Goal: Navigation & Orientation: Find specific page/section

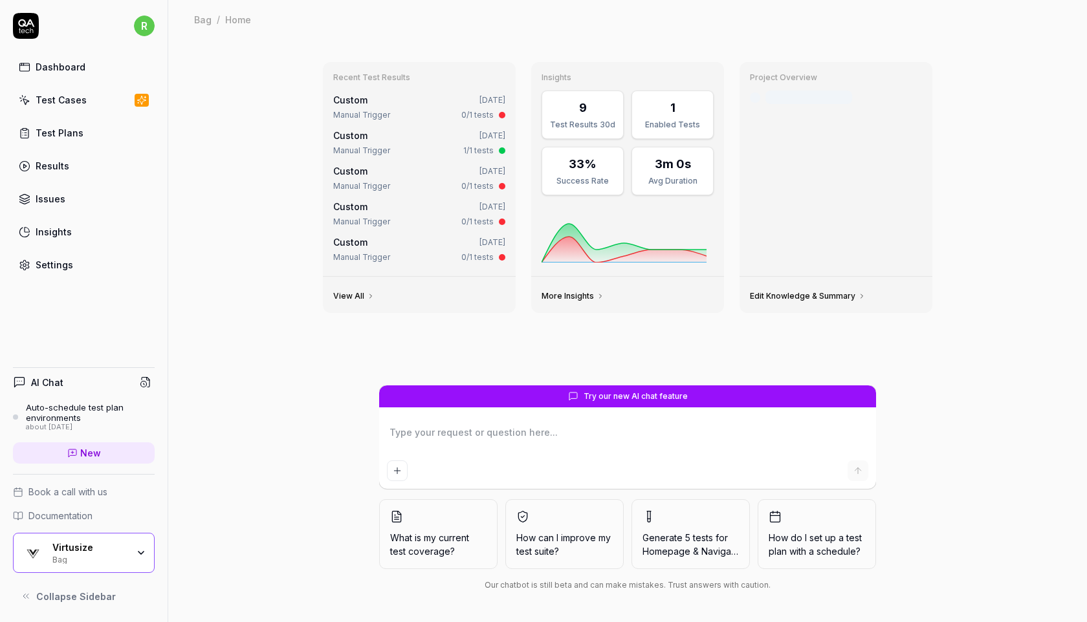
click at [120, 105] on link "Test Cases" at bounding box center [84, 99] width 142 height 25
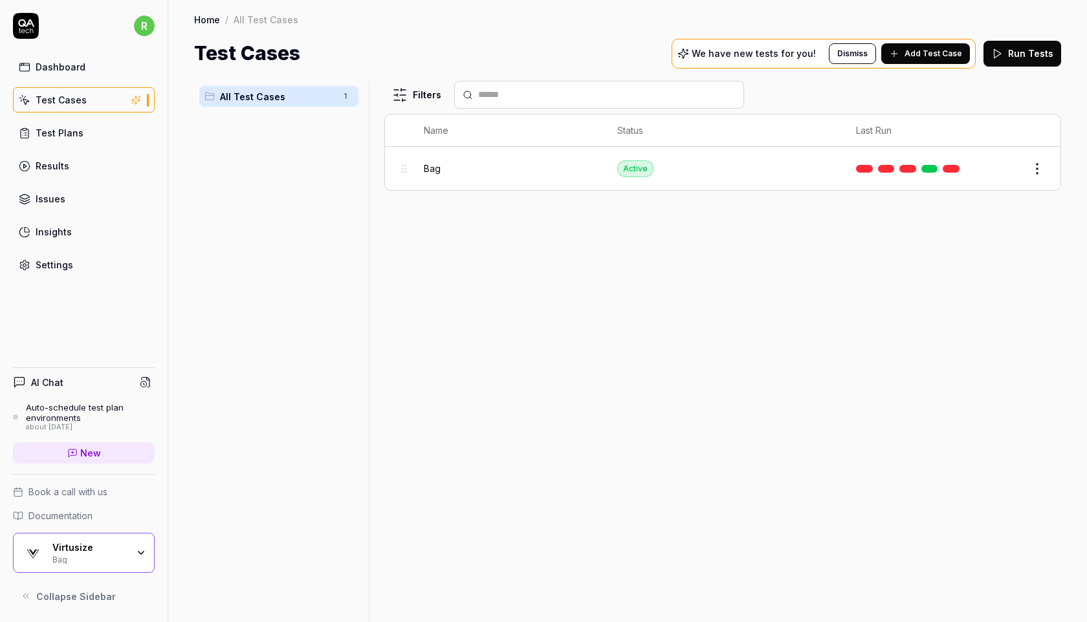
click at [72, 565] on div "Virtusize Bag" at bounding box center [84, 553] width 142 height 40
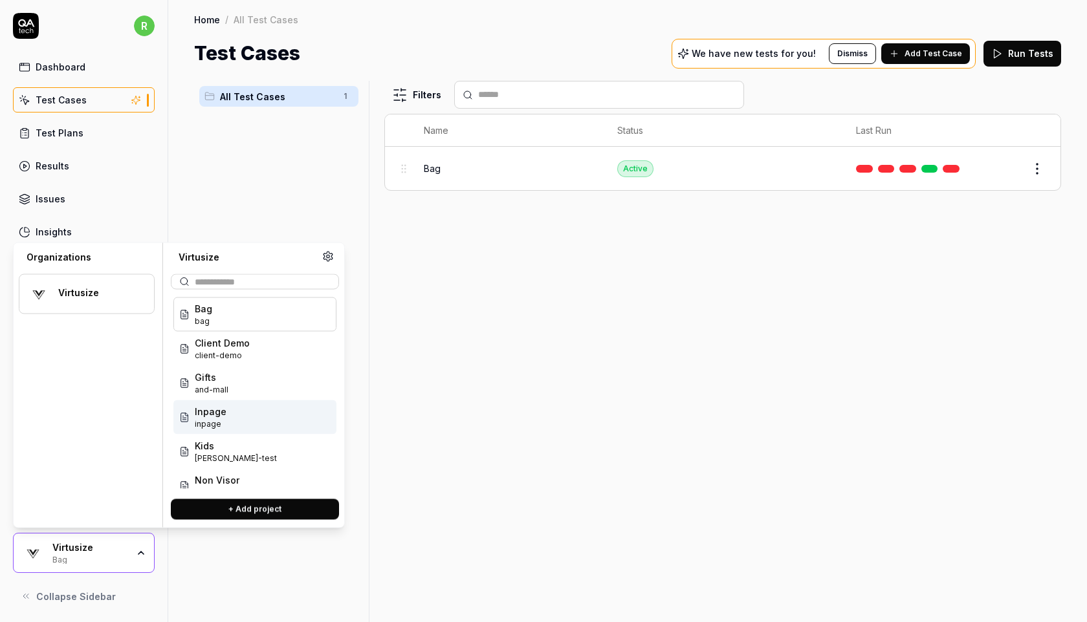
click at [240, 418] on div "Inpage inpage" at bounding box center [254, 417] width 163 height 34
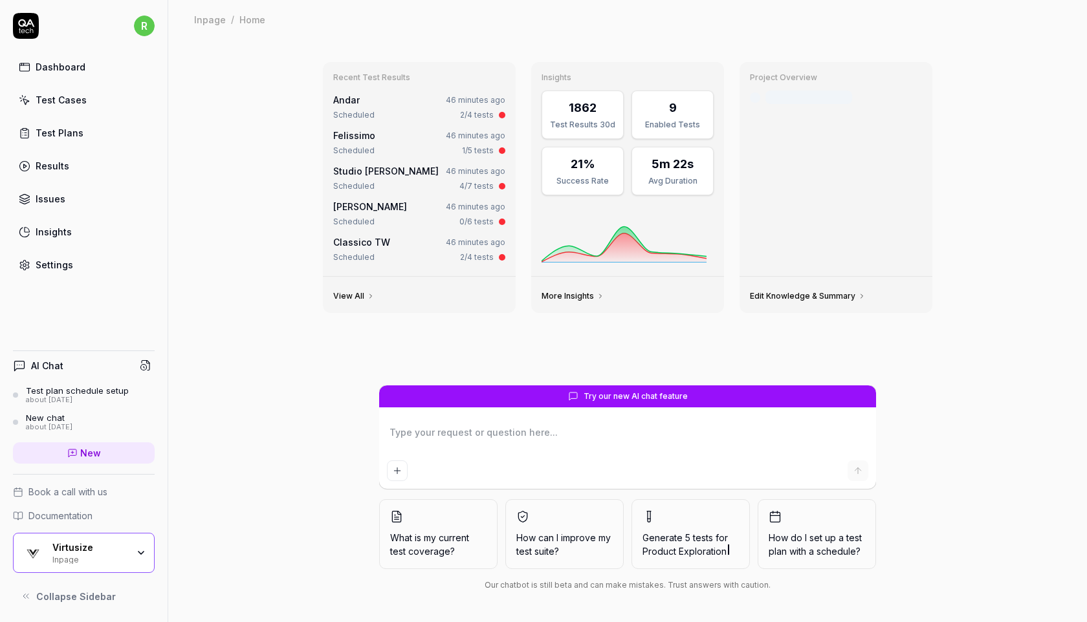
click at [71, 129] on div "Test Plans" at bounding box center [60, 133] width 48 height 14
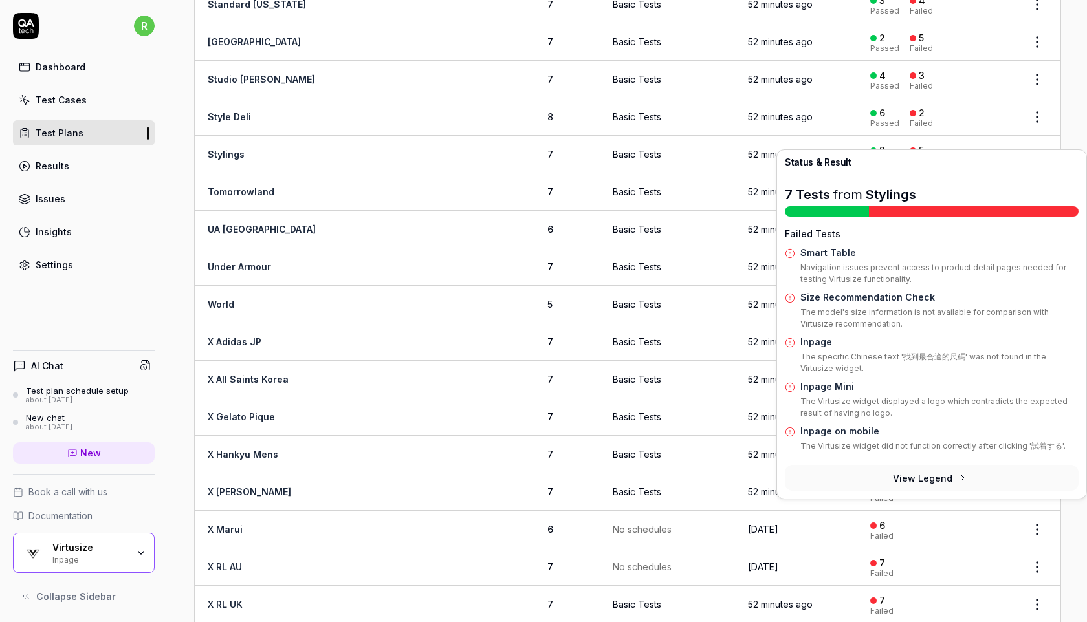
scroll to position [1950, 0]
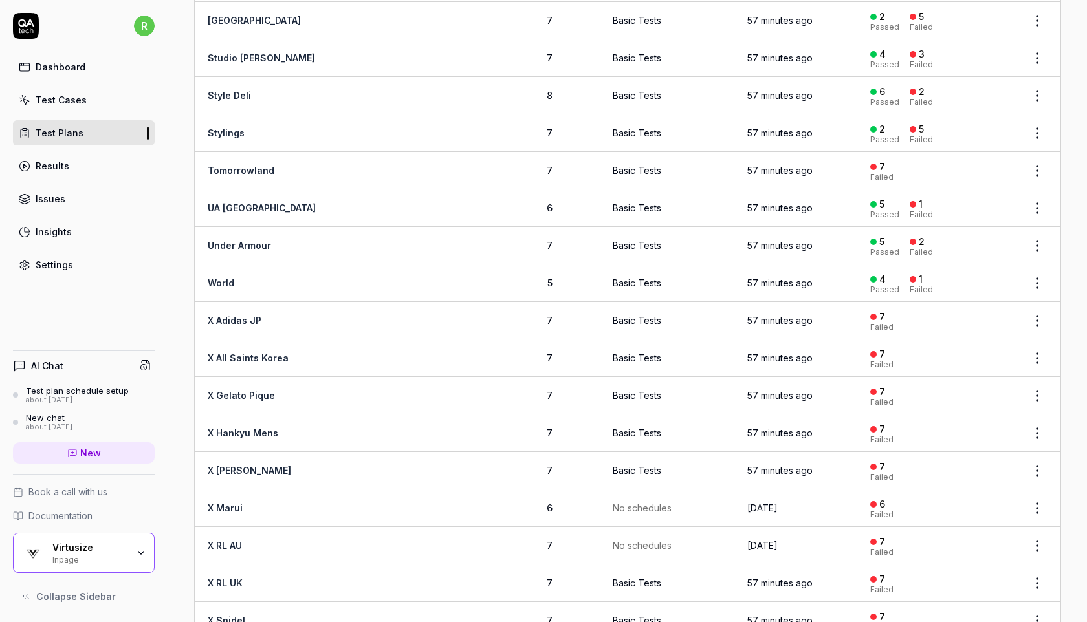
scroll to position [2141, 0]
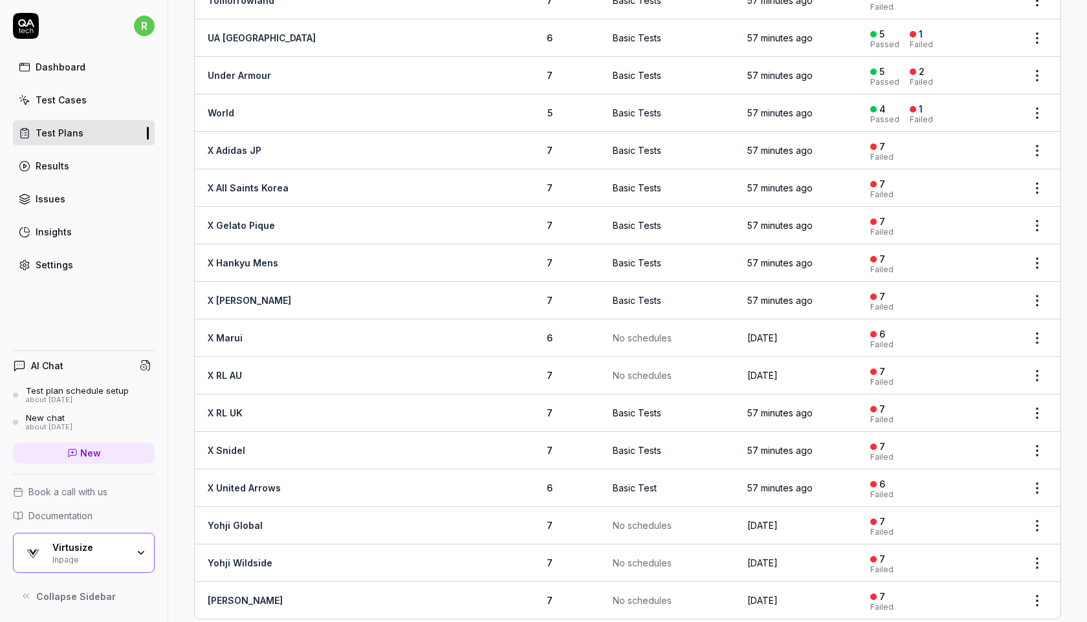
click at [80, 559] on div "Inpage" at bounding box center [89, 559] width 75 height 10
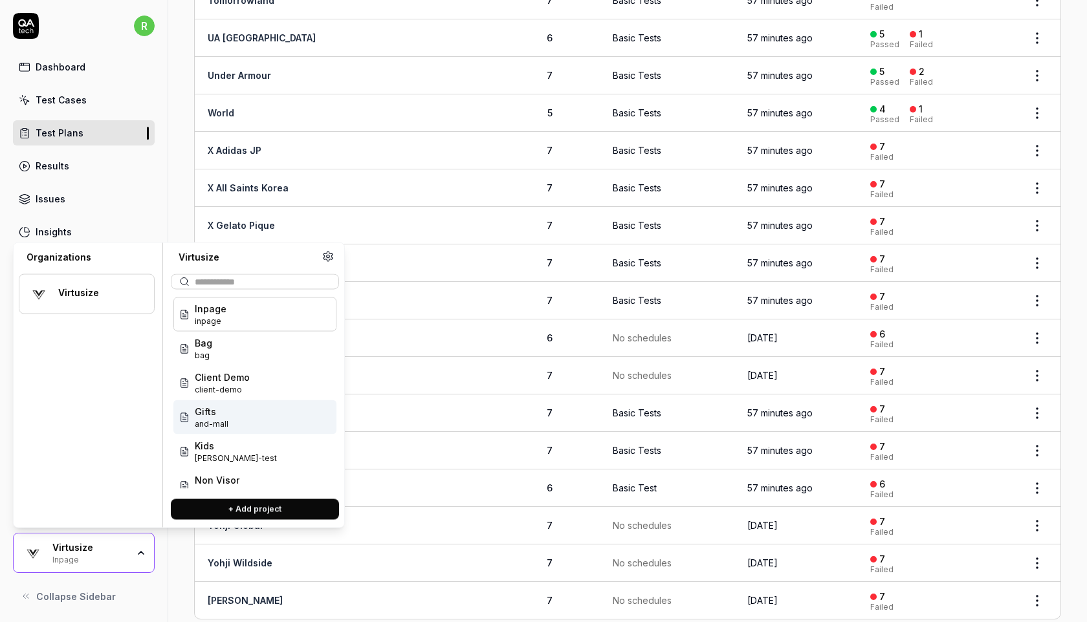
click at [233, 424] on div "Gifts and-mall" at bounding box center [254, 417] width 163 height 34
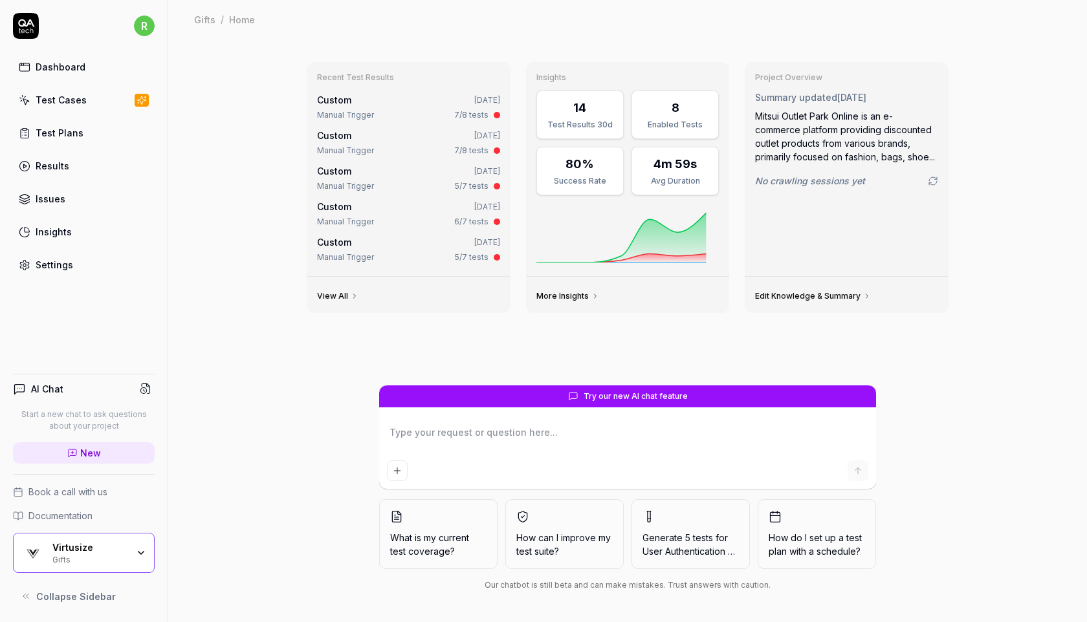
type textarea "*"
